Goal: Task Accomplishment & Management: Complete application form

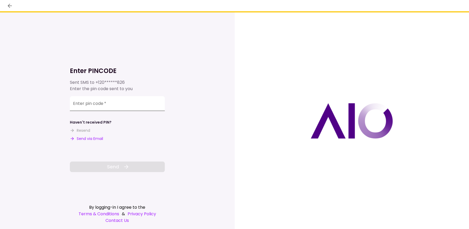
click at [94, 103] on input "Enter pin code   *" at bounding box center [117, 103] width 95 height 15
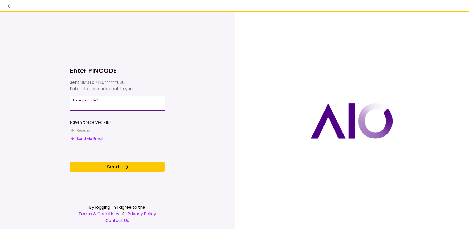
type input "******"
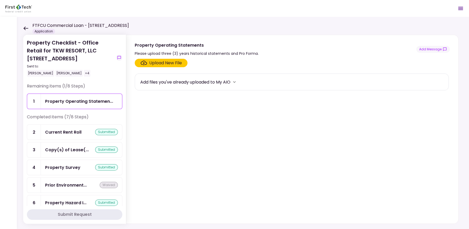
click at [165, 63] on div "Upload New File" at bounding box center [165, 63] width 33 height 6
click at [0, 0] on input "Upload New File" at bounding box center [0, 0] width 0 height 0
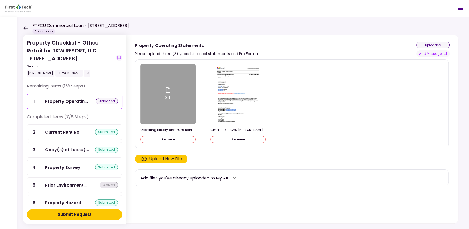
click at [83, 214] on div "Submit Request" at bounding box center [75, 215] width 34 height 6
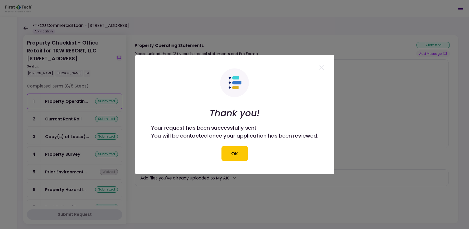
click at [242, 157] on button "OK" at bounding box center [235, 153] width 26 height 15
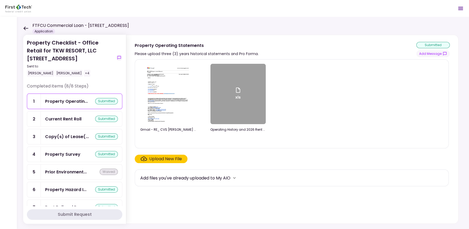
click at [231, 91] on div "xls" at bounding box center [238, 94] width 55 height 60
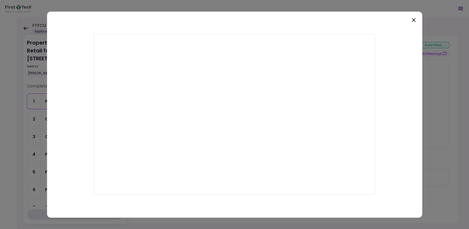
click at [413, 19] on icon at bounding box center [414, 20] width 4 height 4
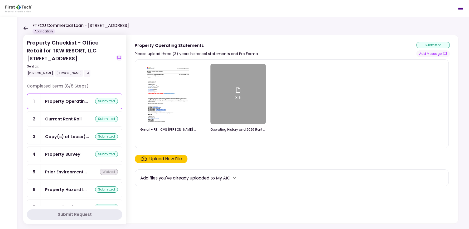
click at [23, 26] on icon at bounding box center [25, 28] width 5 height 4
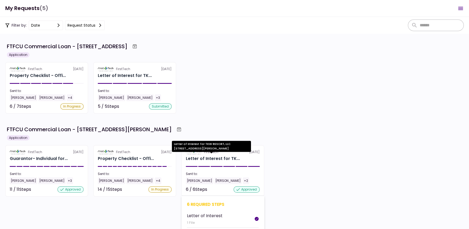
click at [229, 157] on div "Letter of Interest for TK..." at bounding box center [213, 159] width 54 height 6
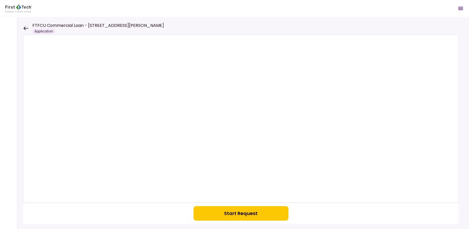
click at [241, 215] on button "Start Request" at bounding box center [241, 213] width 95 height 15
